Goal: Task Accomplishment & Management: Manage account settings

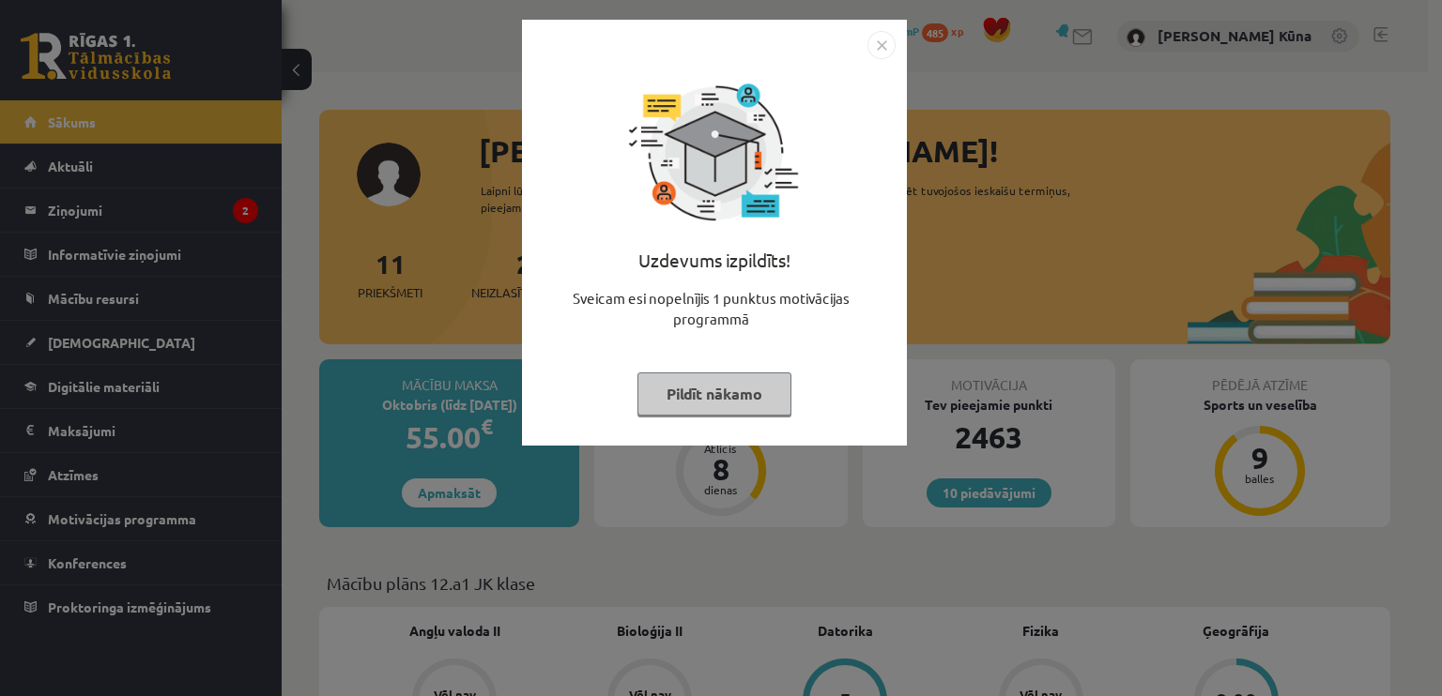
click at [717, 398] on button "Pildīt nākamo" at bounding box center [714, 394] width 154 height 43
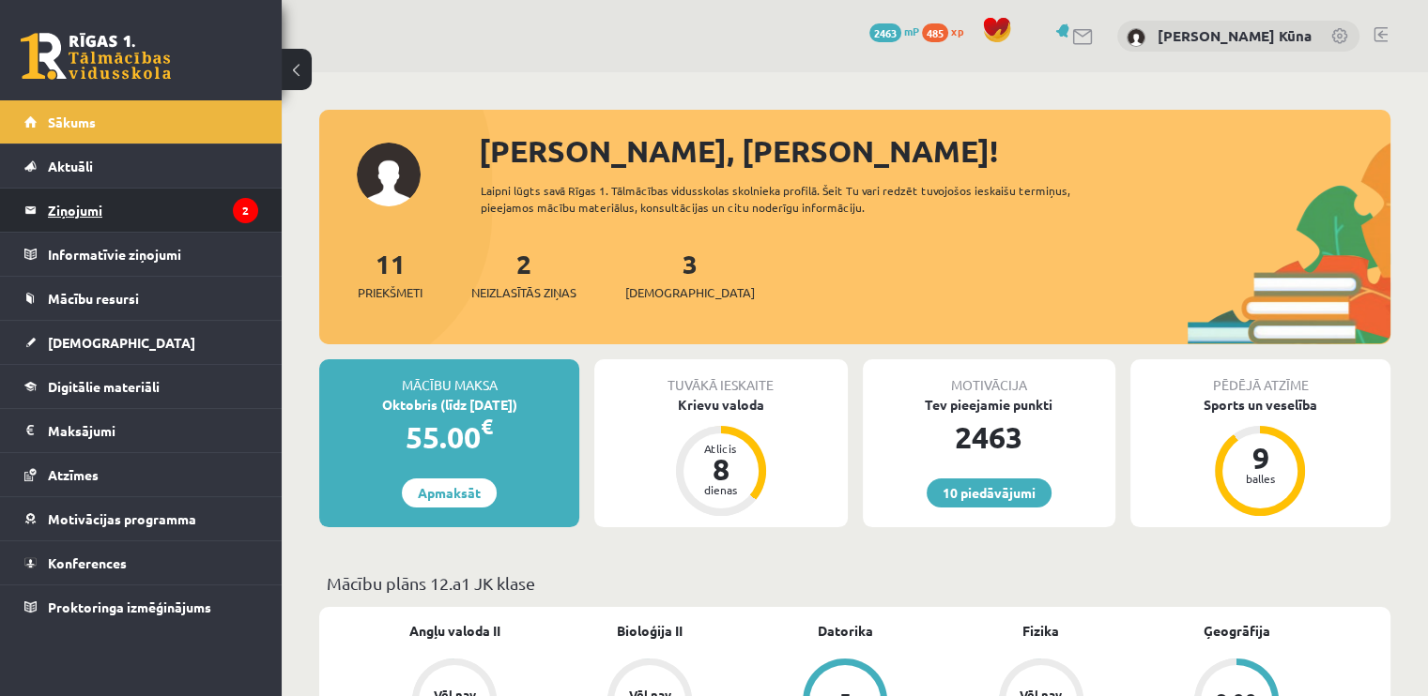
click at [100, 200] on legend "Ziņojumi 2" at bounding box center [153, 210] width 210 height 43
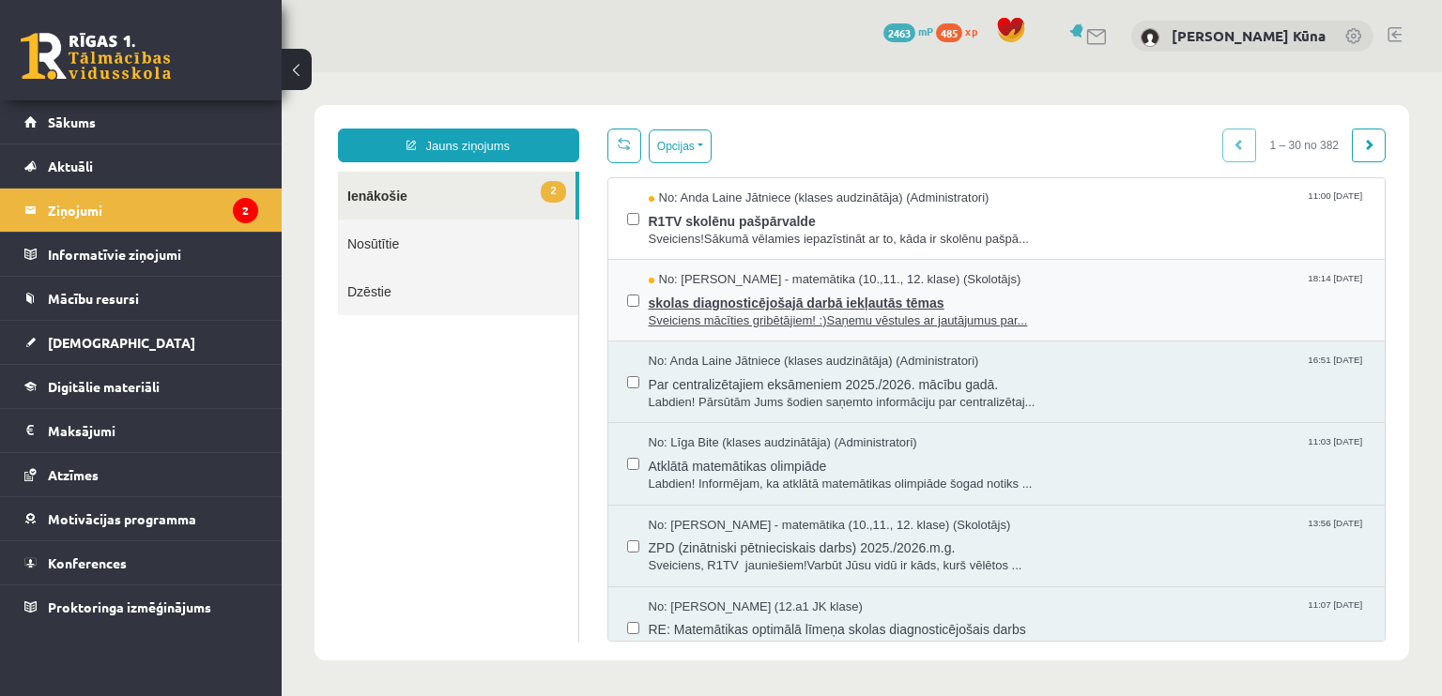
click at [754, 320] on span "Sveiciens mācīties gribētājiem! :)Saņemu vēstules ar jautājumus par..." at bounding box center [1008, 322] width 718 height 18
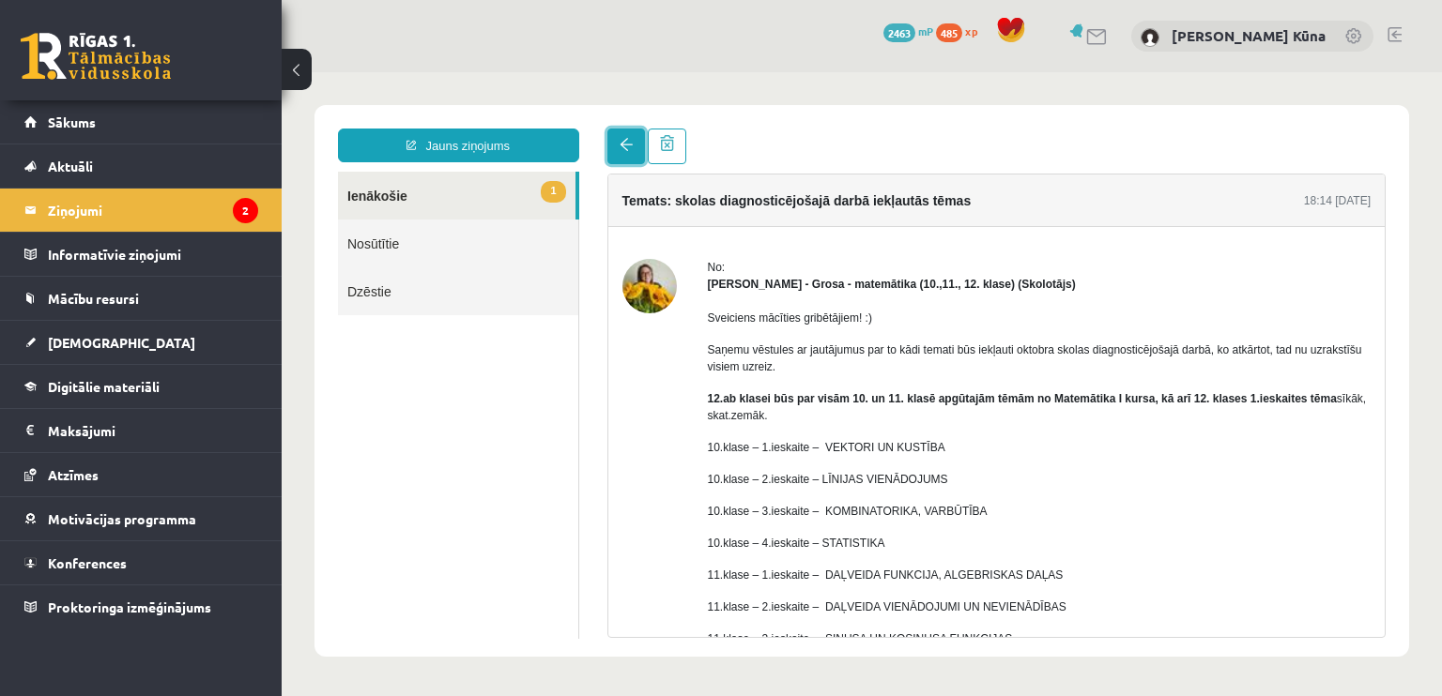
click at [624, 160] on link at bounding box center [626, 147] width 38 height 36
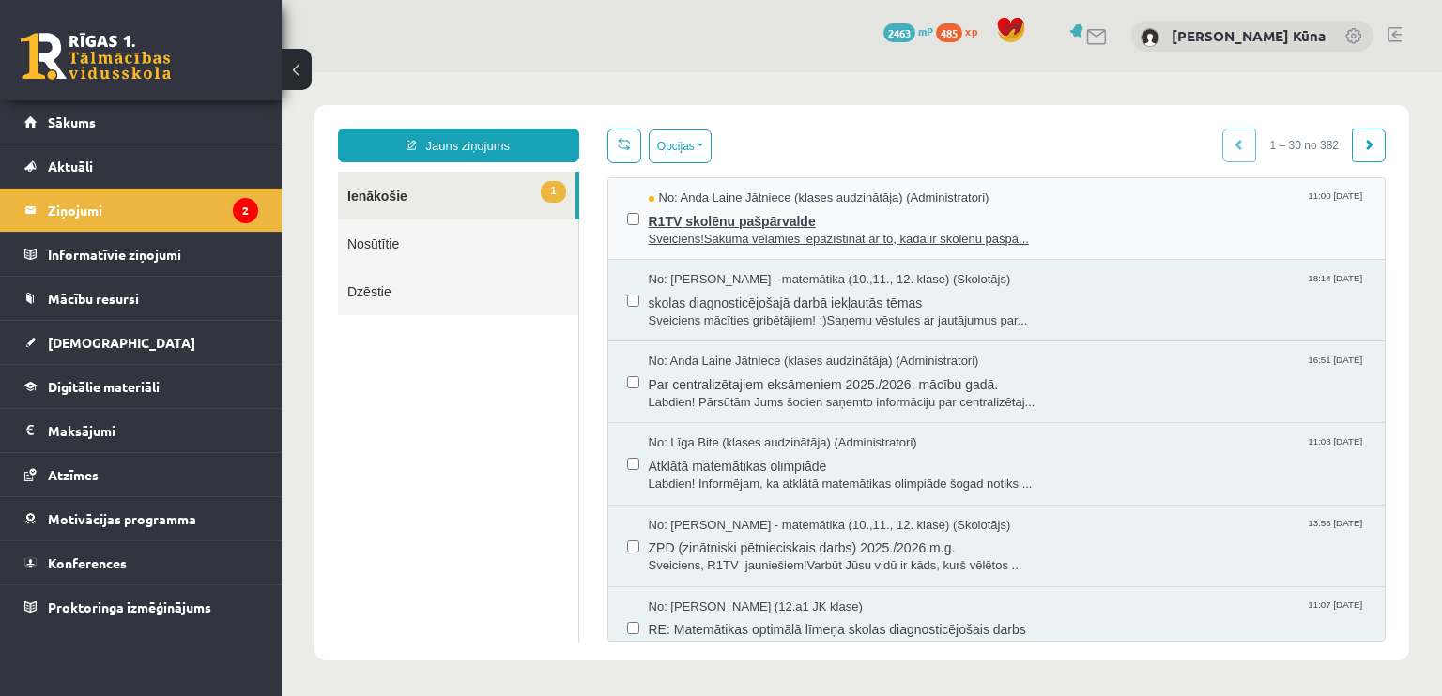
click at [716, 241] on span "Sveiciens!Sākumā vēlamies iepazīstināt ar to, kāda ir skolēnu pašpā..." at bounding box center [1008, 240] width 718 height 18
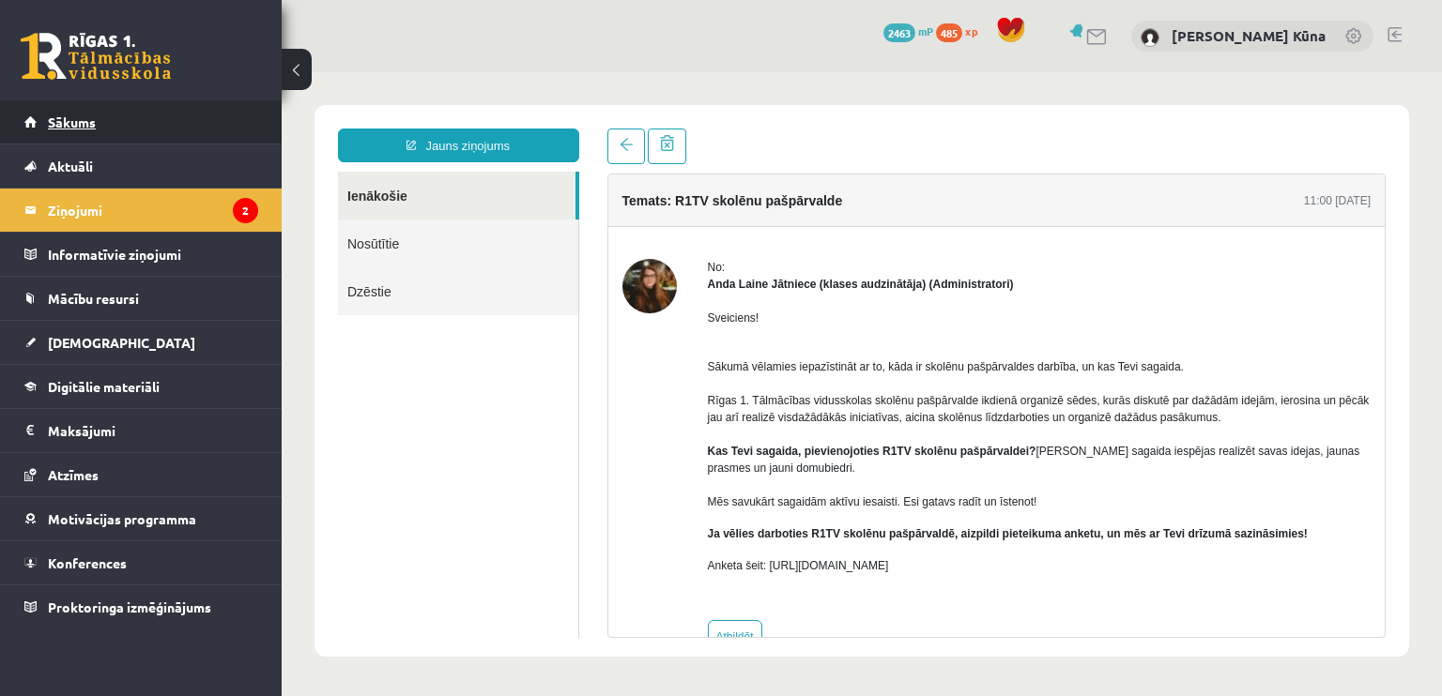
click at [95, 127] on span "Sākums" at bounding box center [72, 122] width 48 height 17
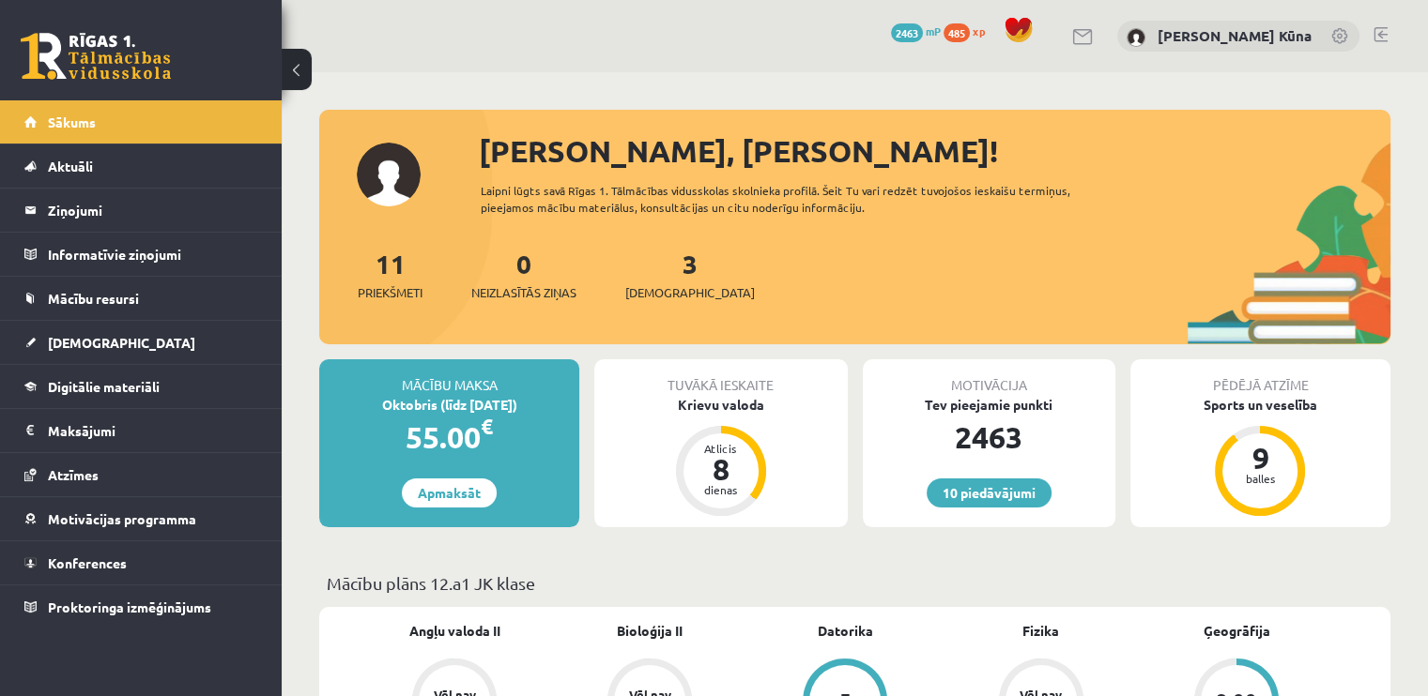
click at [1375, 39] on link at bounding box center [1380, 34] width 14 height 15
